Goal: Book appointment/travel/reservation

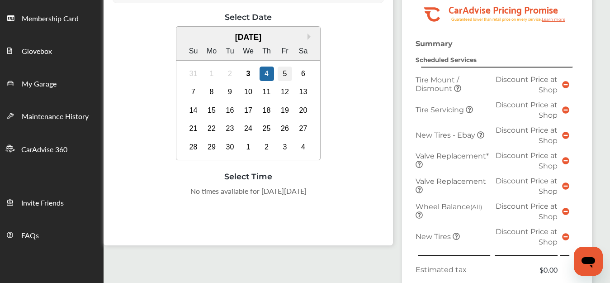
click at [284, 69] on div "5" at bounding box center [285, 73] width 14 height 14
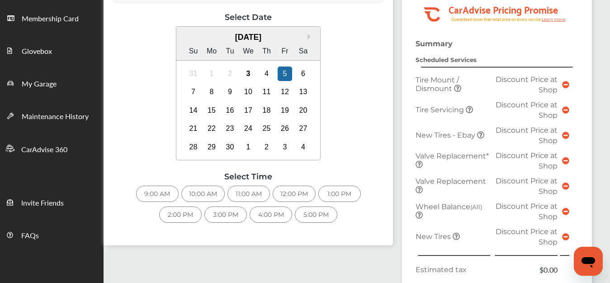
click at [160, 198] on div "9:00 AM" at bounding box center [157, 193] width 42 height 16
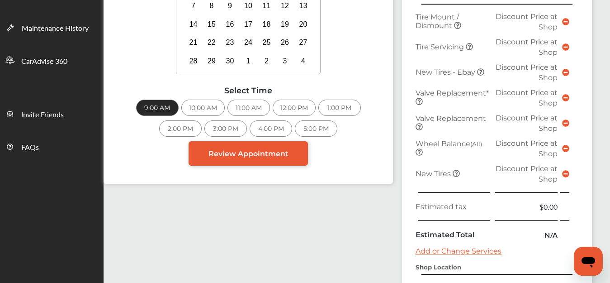
scroll to position [226, 0]
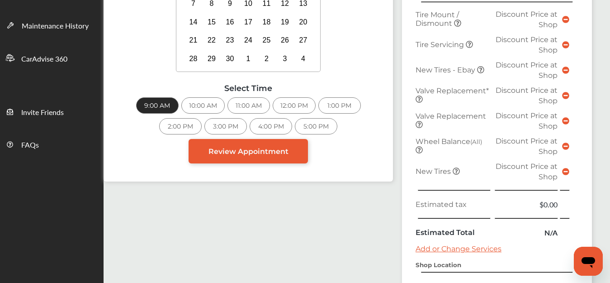
click at [566, 172] on icon at bounding box center [565, 171] width 7 height 7
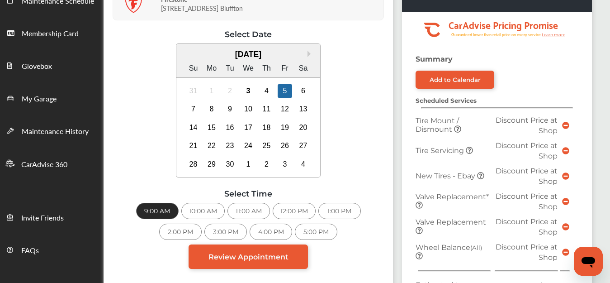
scroll to position [0, 0]
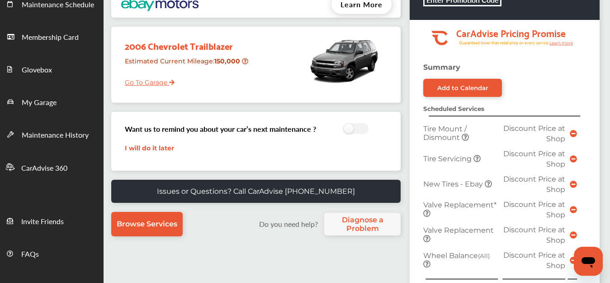
scroll to position [90, 0]
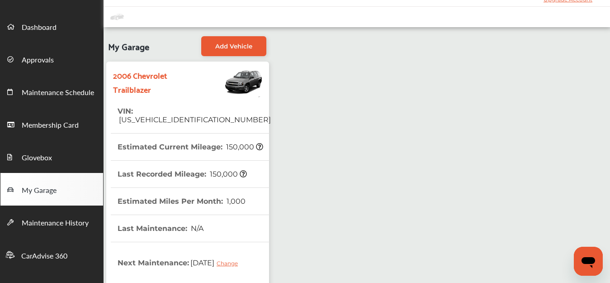
scroll to position [45, 0]
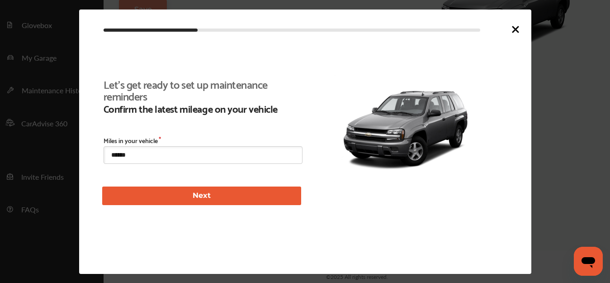
scroll to position [195, 0]
click at [514, 29] on icon at bounding box center [515, 29] width 11 height 11
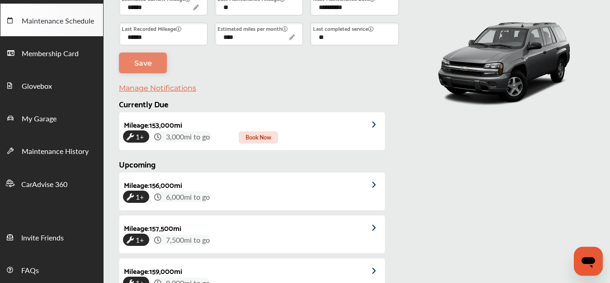
scroll to position [0, 0]
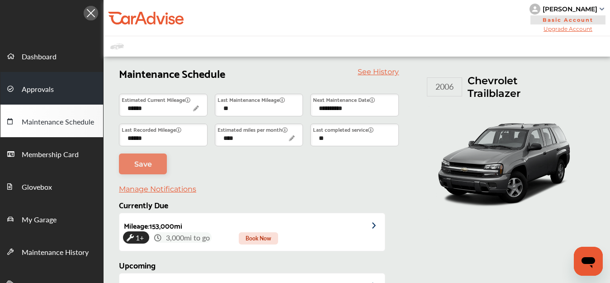
click at [68, 92] on link "Approvals" at bounding box center [51, 88] width 103 height 33
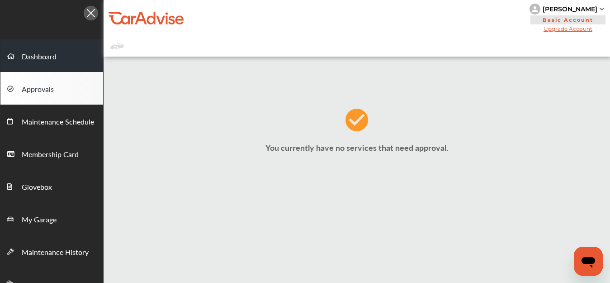
click at [74, 57] on link "Dashboard" at bounding box center [51, 55] width 103 height 33
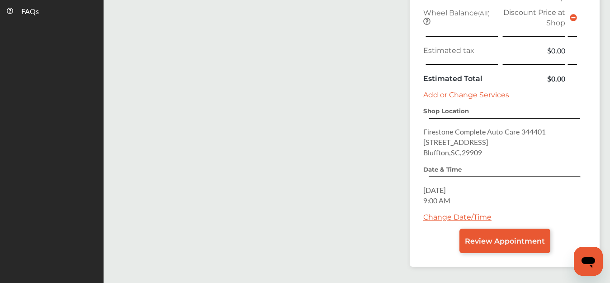
scroll to position [362, 0]
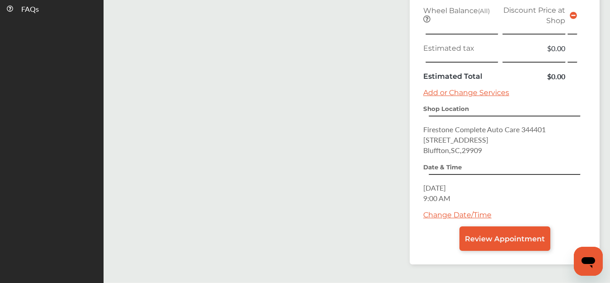
click at [473, 93] on link "Add or Change Services" at bounding box center [466, 92] width 86 height 9
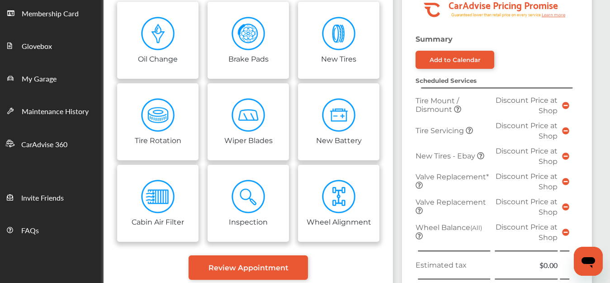
scroll to position [113, 0]
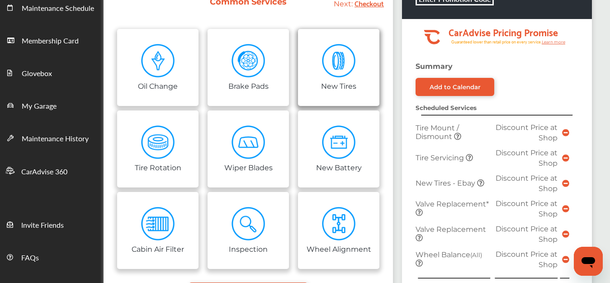
click at [342, 69] on img at bounding box center [339, 61] width 34 height 34
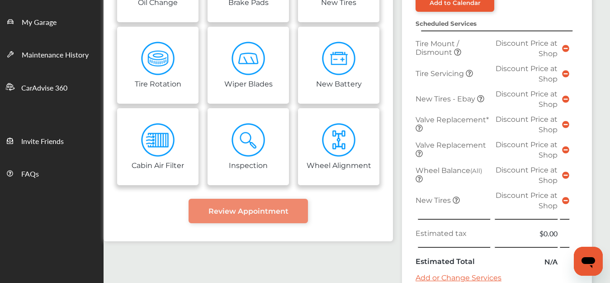
scroll to position [204, 0]
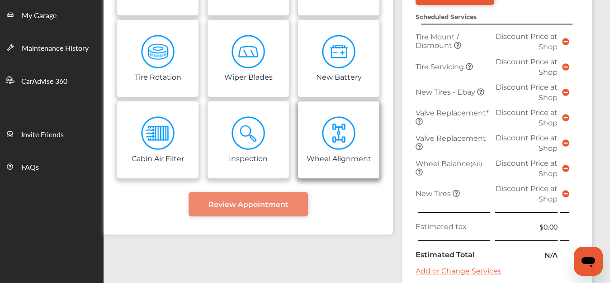
click at [335, 136] on img at bounding box center [339, 133] width 34 height 34
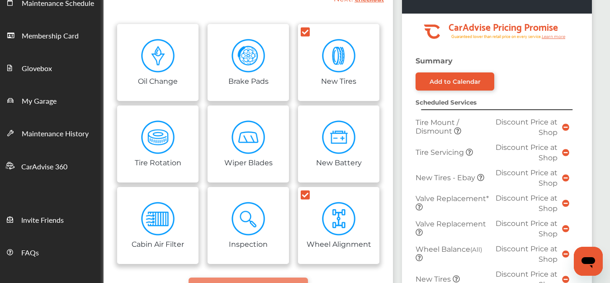
scroll to position [141, 0]
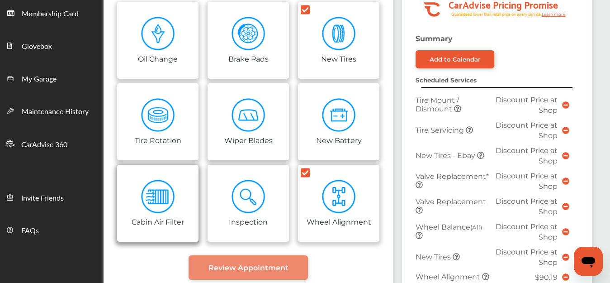
click at [158, 177] on link "Cabin Air Filter" at bounding box center [157, 203] width 81 height 77
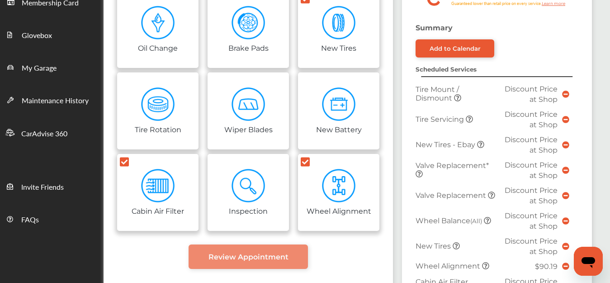
scroll to position [136, 0]
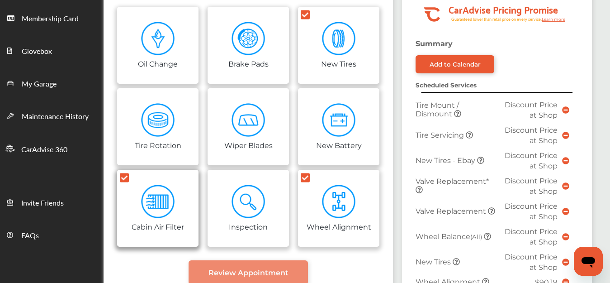
click at [122, 174] on icon at bounding box center [124, 177] width 9 height 9
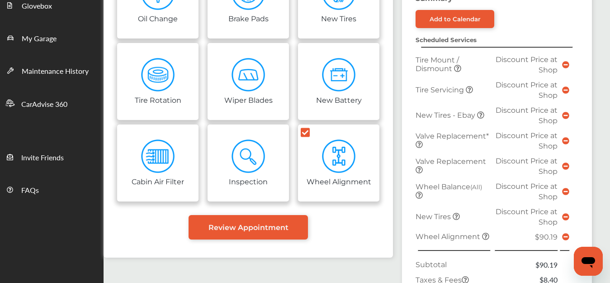
scroll to position [0, 0]
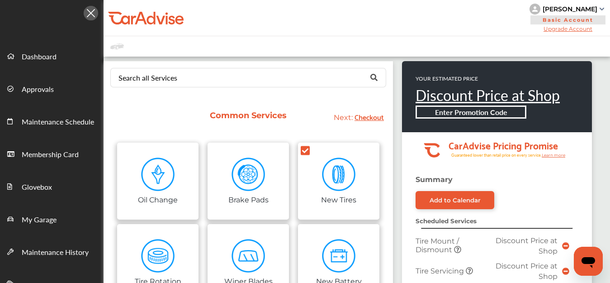
click at [96, 15] on img at bounding box center [91, 13] width 14 height 14
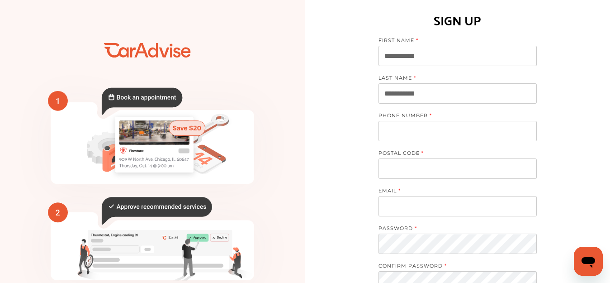
scroll to position [90, 0]
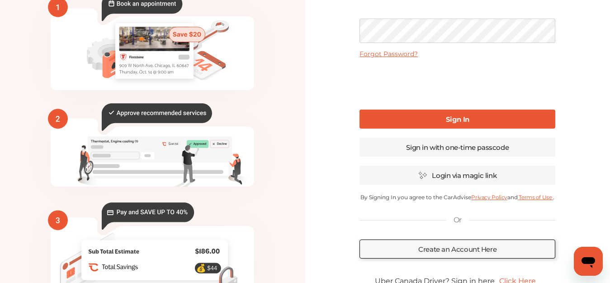
click at [490, 116] on link "Sign In" at bounding box center [457, 118] width 196 height 19
click at [503, 131] on div "Forgot Password? Sign In Sign in with one-time passcode Login via magic link By…" at bounding box center [457, 130] width 196 height 333
click at [501, 127] on link "Sign In" at bounding box center [457, 118] width 196 height 19
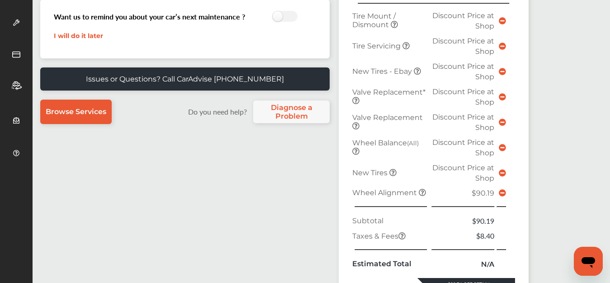
scroll to position [226, 0]
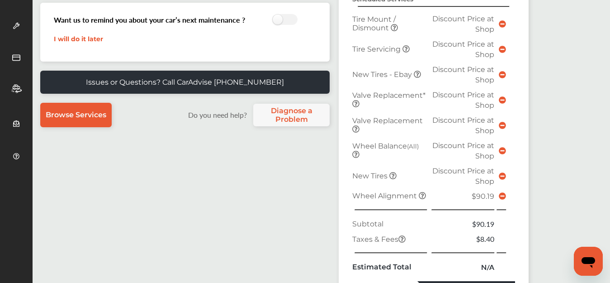
click at [393, 177] on icon at bounding box center [392, 175] width 7 height 7
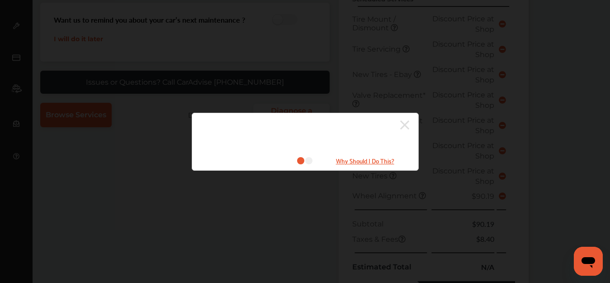
click at [358, 160] on small "Why Should I Do This?" at bounding box center [365, 160] width 90 height 10
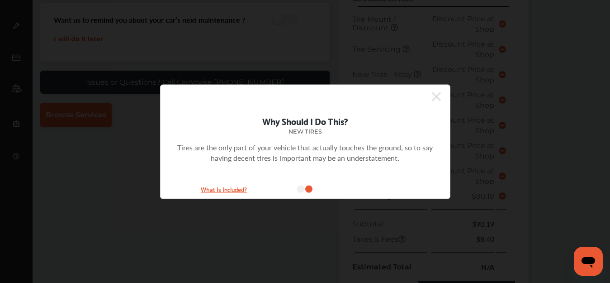
click at [222, 189] on small "What Is Included?" at bounding box center [224, 188] width 90 height 10
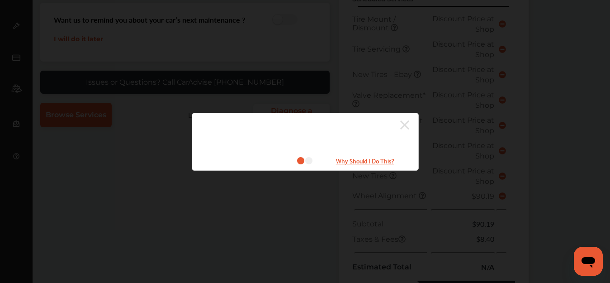
click at [358, 161] on small "Why Should I Do This?" at bounding box center [365, 160] width 90 height 10
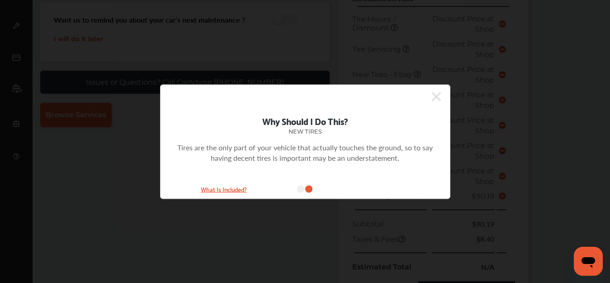
click at [430, 95] on div at bounding box center [300, 96] width 280 height 15
click at [436, 95] on icon at bounding box center [436, 96] width 9 height 14
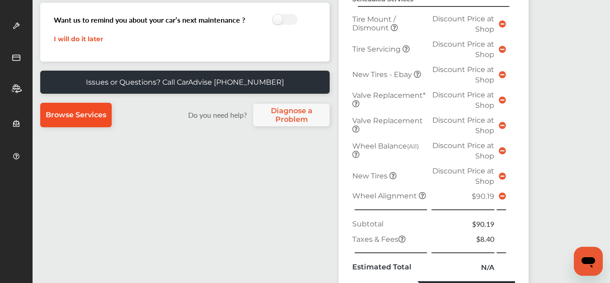
click at [80, 123] on link "Browse Services" at bounding box center [75, 115] width 71 height 24
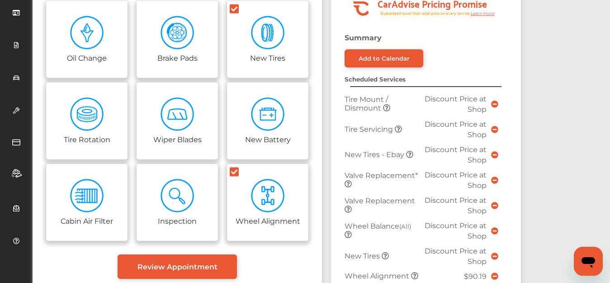
scroll to position [136, 0]
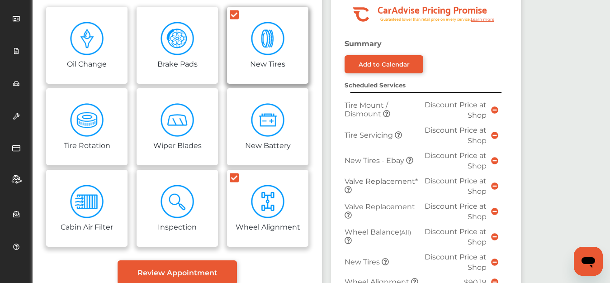
click at [232, 16] on icon at bounding box center [234, 14] width 9 height 9
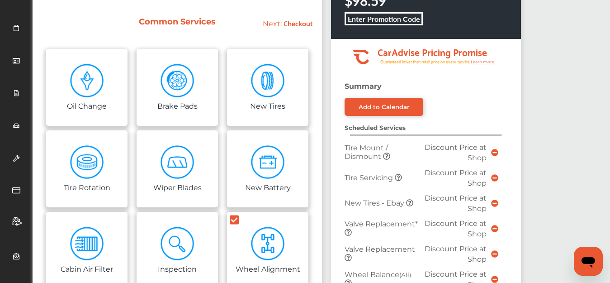
scroll to position [90, 0]
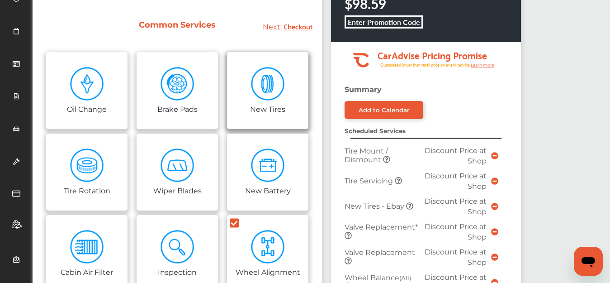
click at [239, 73] on link "New Tires" at bounding box center [267, 90] width 81 height 77
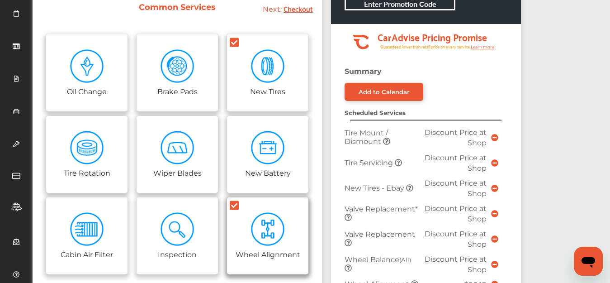
scroll to position [69, 0]
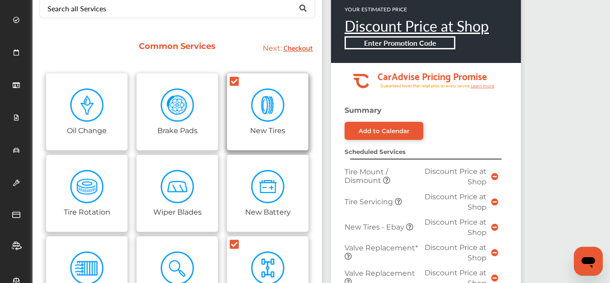
click at [234, 82] on icon at bounding box center [234, 81] width 9 height 10
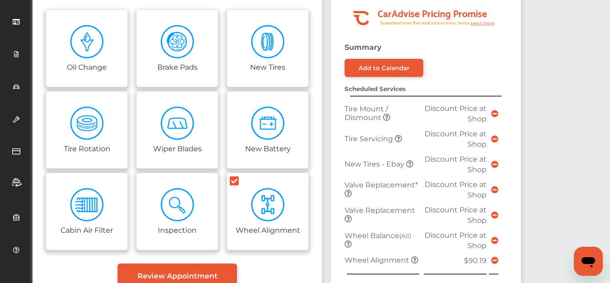
scroll to position [24, 0]
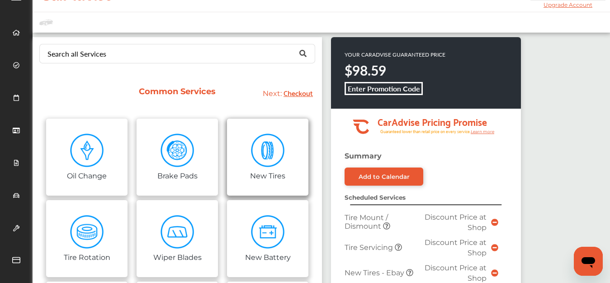
click at [277, 154] on img at bounding box center [268, 150] width 34 height 34
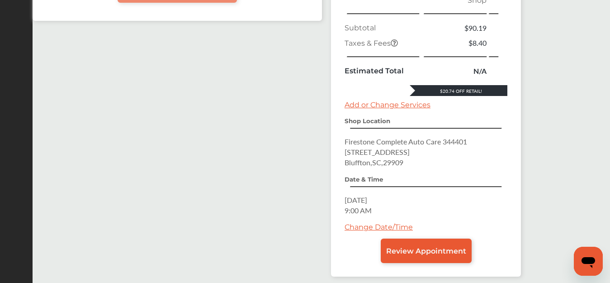
scroll to position [457, 0]
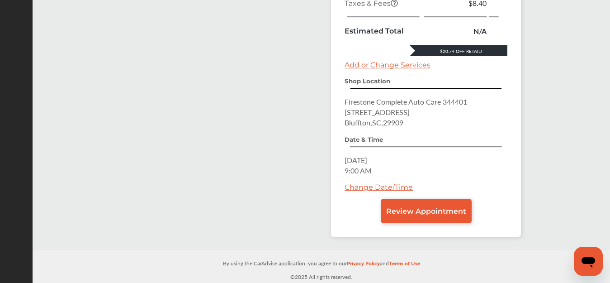
click at [396, 187] on link "Change Date/Time" at bounding box center [378, 187] width 68 height 9
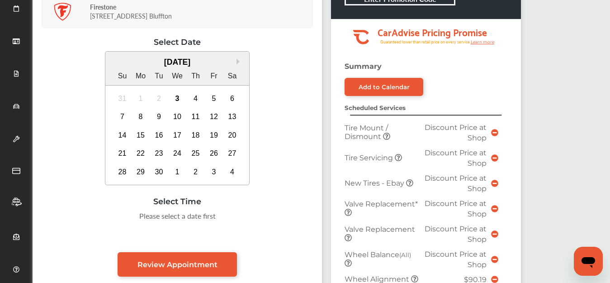
scroll to position [136, 0]
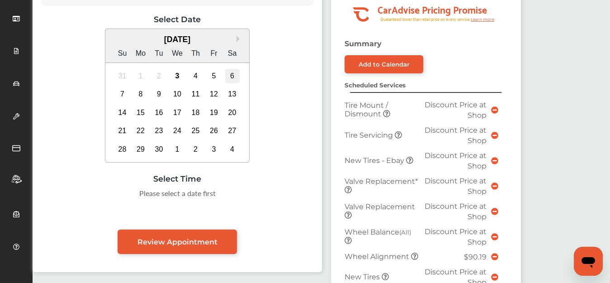
click at [230, 74] on div "6" at bounding box center [232, 76] width 14 height 14
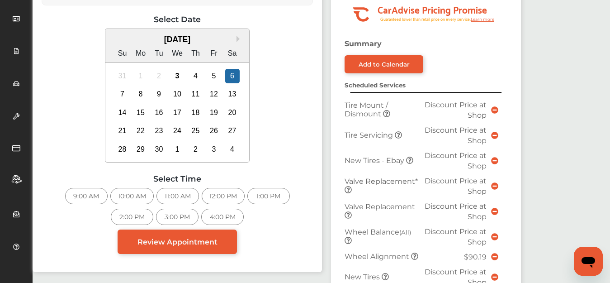
click at [91, 193] on div "9:00 AM" at bounding box center [86, 196] width 42 height 16
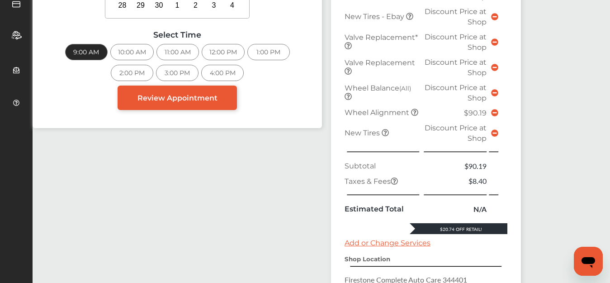
scroll to position [321, 0]
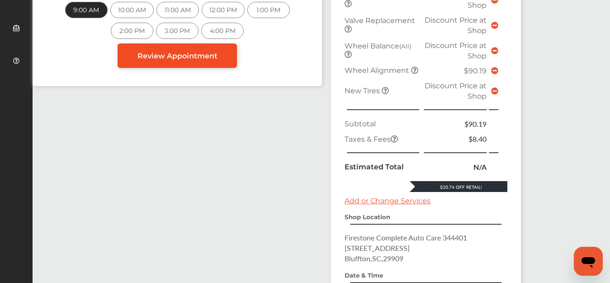
click at [215, 63] on link "Review Appointment" at bounding box center [177, 55] width 119 height 24
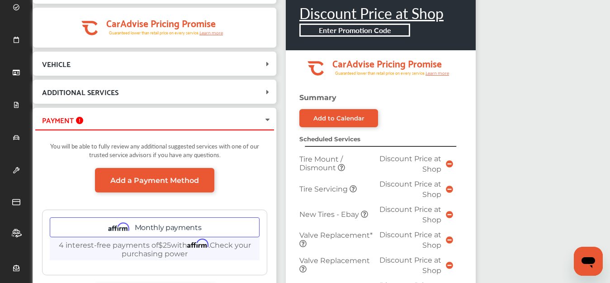
scroll to position [90, 0]
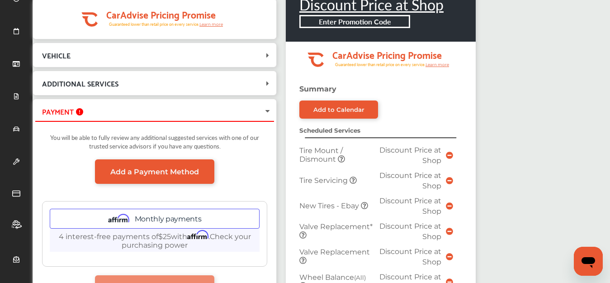
click at [265, 109] on icon at bounding box center [267, 111] width 7 height 9
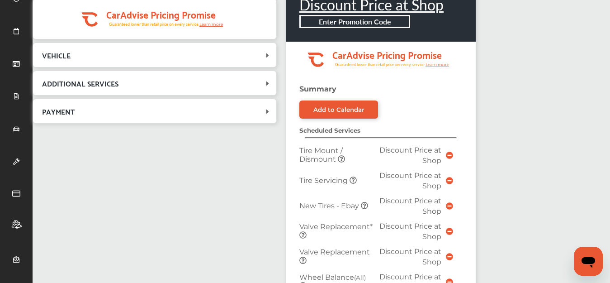
click at [267, 112] on icon at bounding box center [267, 111] width 9 height 7
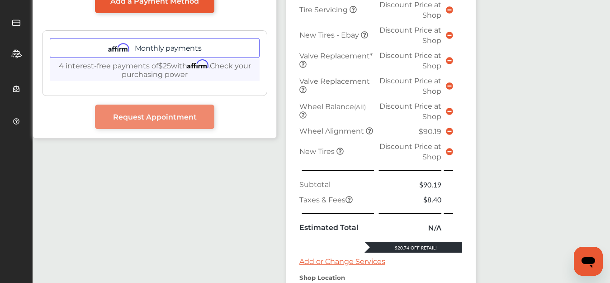
scroll to position [271, 0]
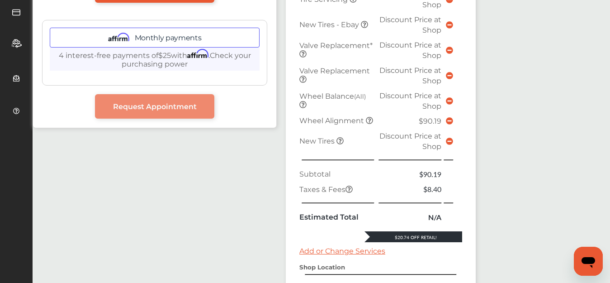
click at [449, 121] on icon at bounding box center [449, 120] width 7 height 7
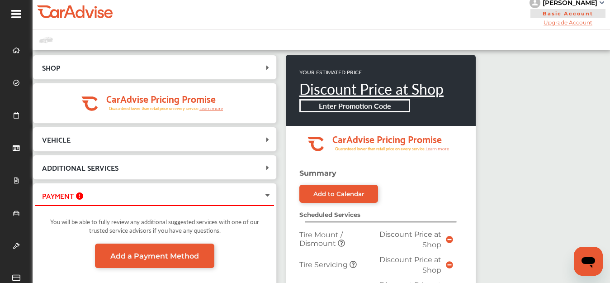
scroll to position [0, 0]
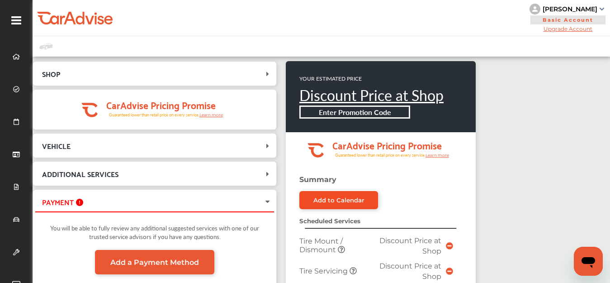
click at [337, 203] on link "Add to Calendar" at bounding box center [338, 200] width 79 height 18
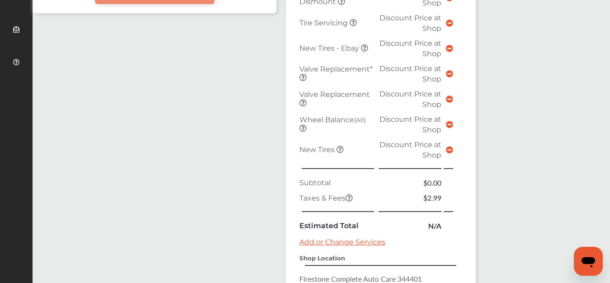
scroll to position [316, 0]
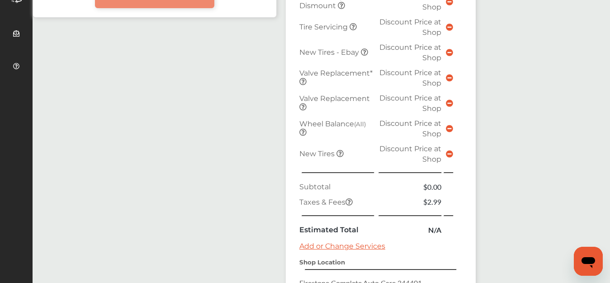
click at [354, 246] on link "Add or Change Services" at bounding box center [342, 245] width 86 height 9
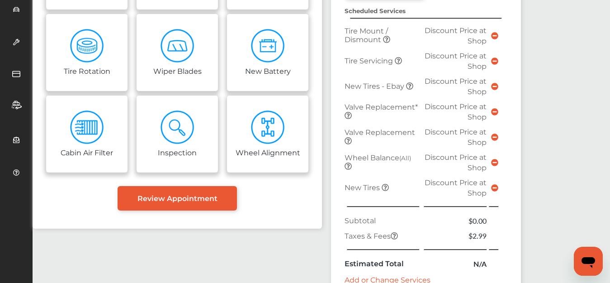
scroll to position [226, 0]
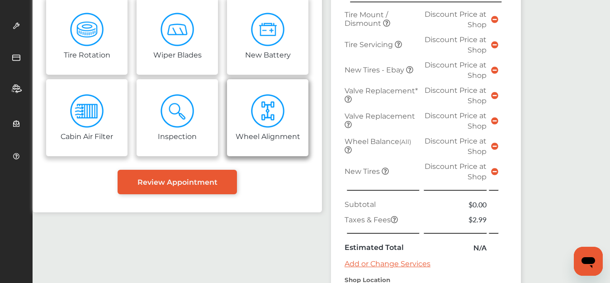
click at [277, 124] on img at bounding box center [268, 111] width 34 height 34
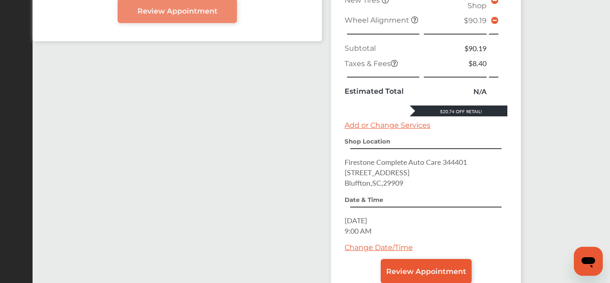
scroll to position [407, 0]
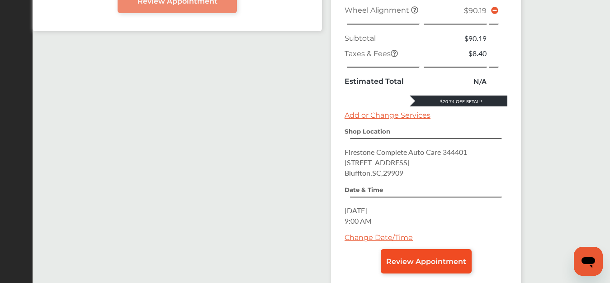
click at [444, 261] on span "Review Appointment" at bounding box center [426, 261] width 80 height 9
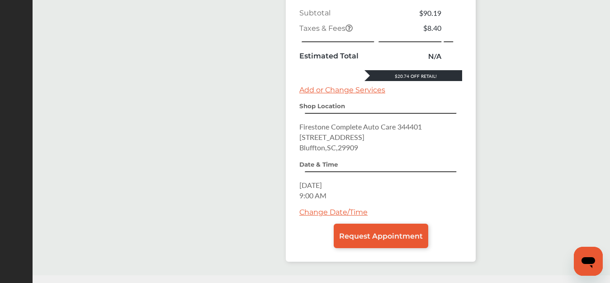
scroll to position [457, 0]
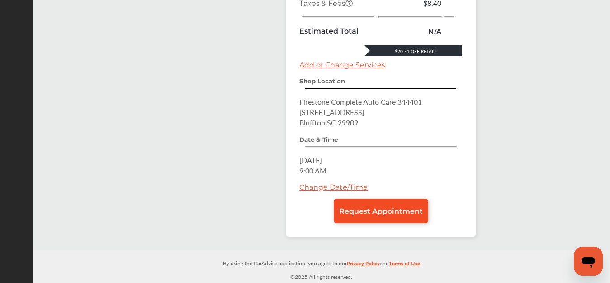
click at [378, 213] on span "Request Appointment" at bounding box center [381, 211] width 84 height 9
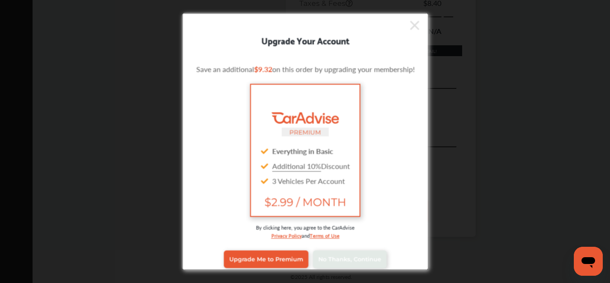
click at [411, 23] on icon at bounding box center [414, 24] width 9 height 9
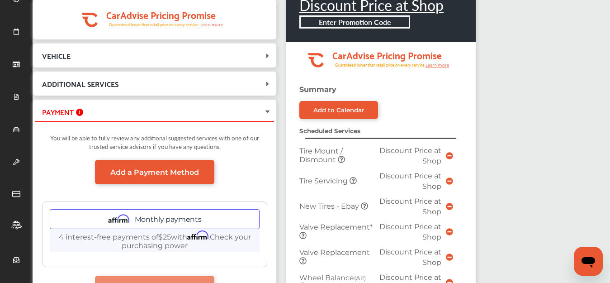
scroll to position [0, 0]
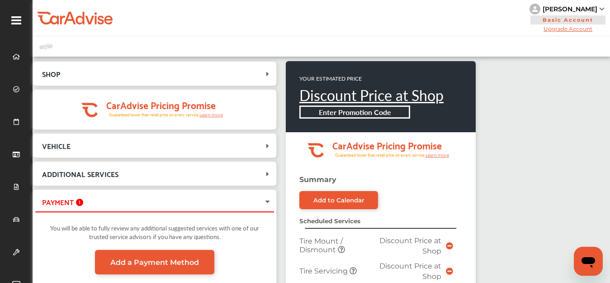
click at [265, 78] on div "SHOP" at bounding box center [154, 73] width 239 height 19
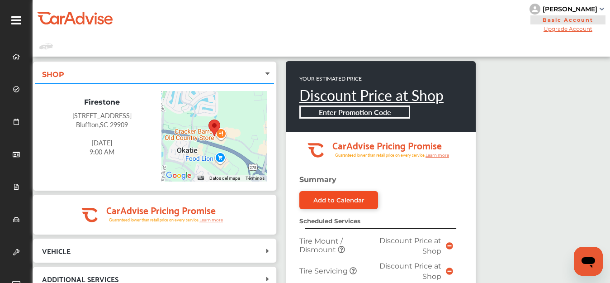
click at [341, 202] on div "Add to Calendar" at bounding box center [338, 199] width 51 height 7
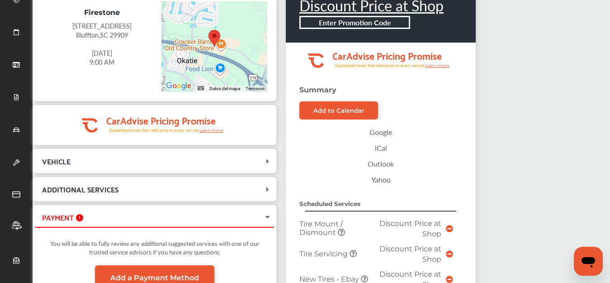
scroll to position [90, 0]
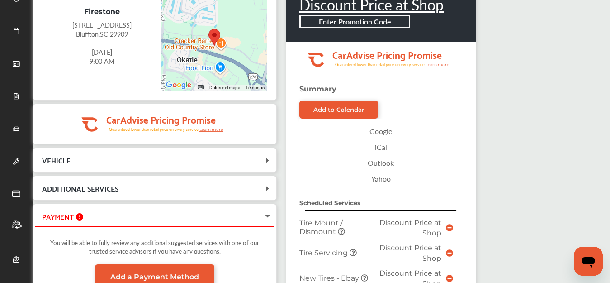
click at [380, 163] on link "Outlook" at bounding box center [381, 163] width 154 height 16
